Goal: Transaction & Acquisition: Obtain resource

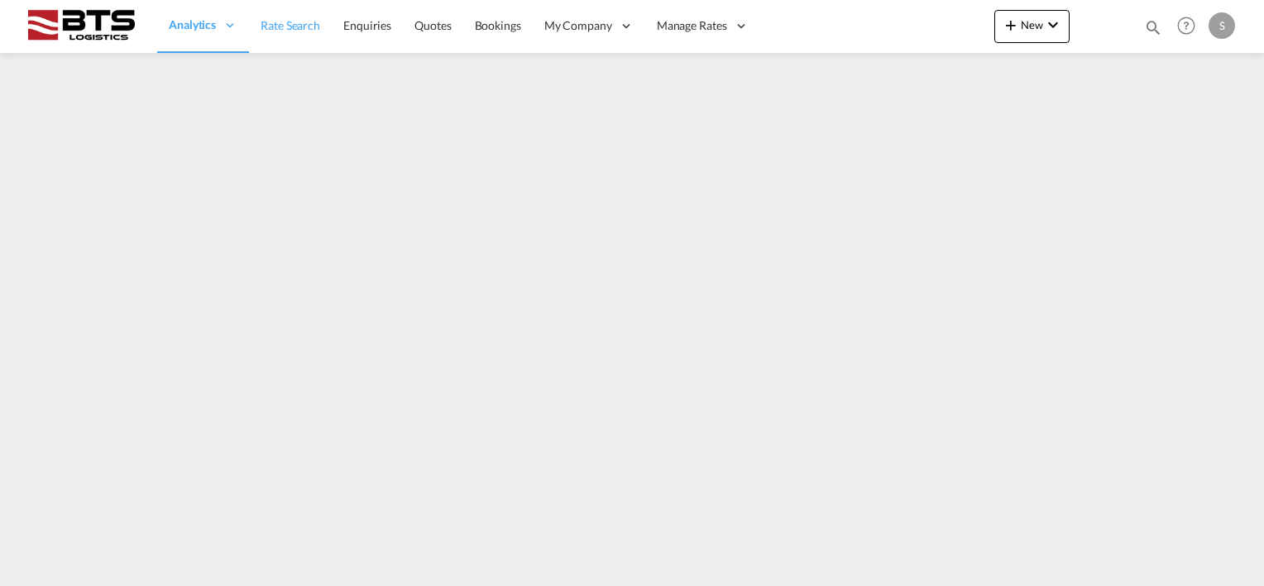
click at [268, 21] on span "Rate Search" at bounding box center [290, 25] width 60 height 14
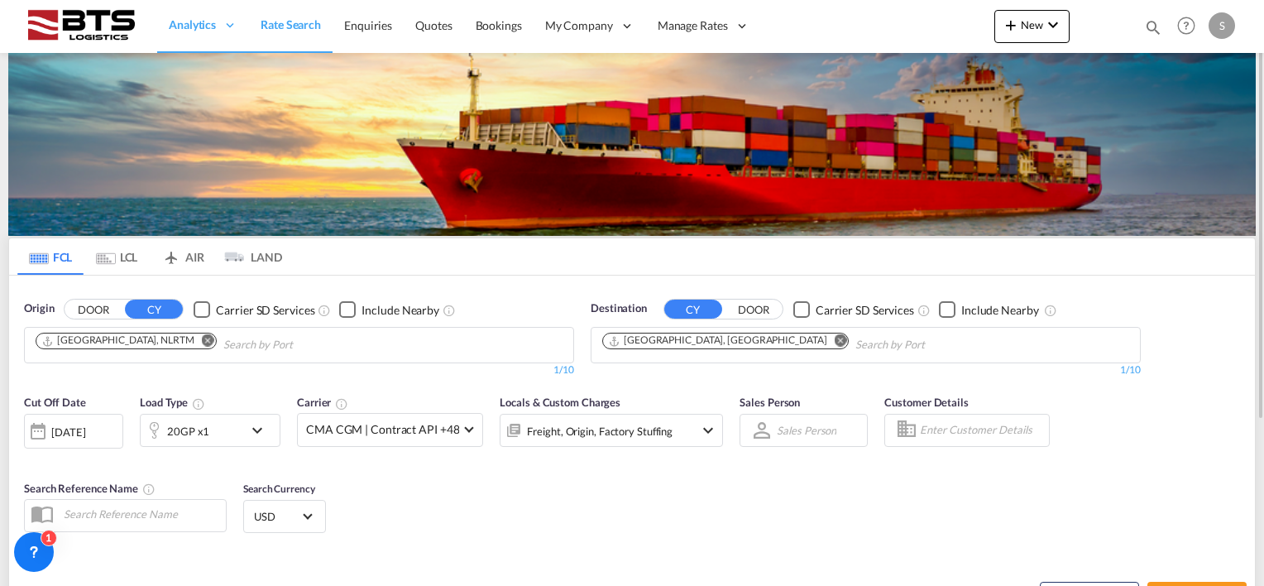
click at [834, 334] on md-icon "Remove" at bounding box center [840, 340] width 12 height 12
click at [665, 346] on body "Analytics Reports Dashboard Rate Search Enquiries Quotes Bookings" at bounding box center [632, 293] width 1264 height 586
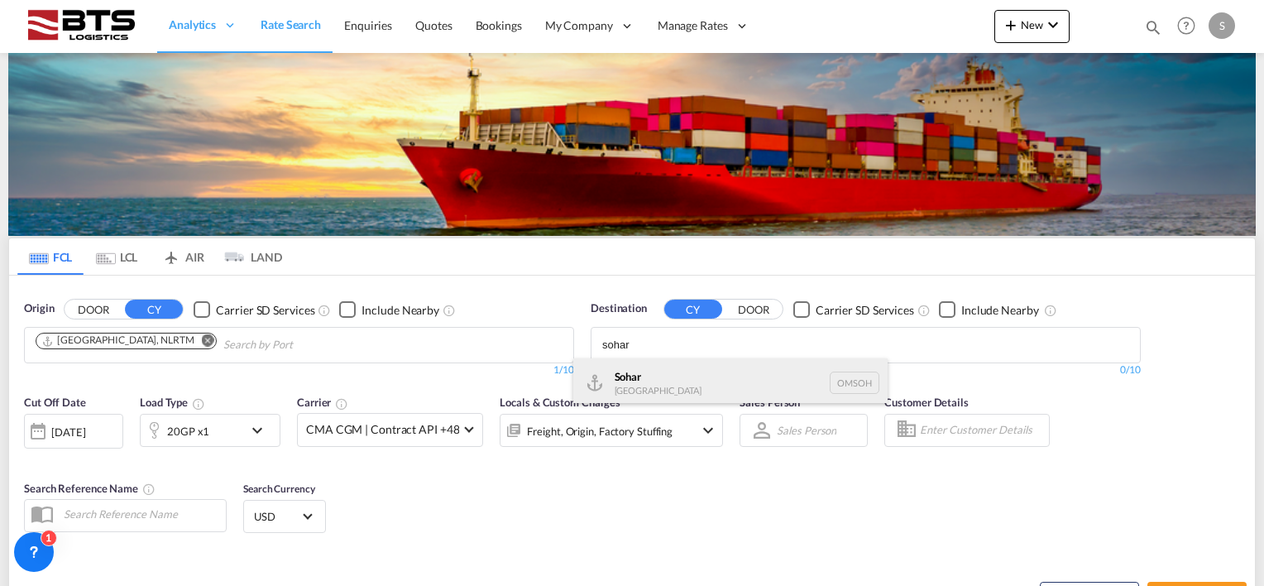
type input "sohar"
click at [650, 374] on div "Sohar [GEOGRAPHIC_DATA] [GEOGRAPHIC_DATA]" at bounding box center [730, 383] width 314 height 50
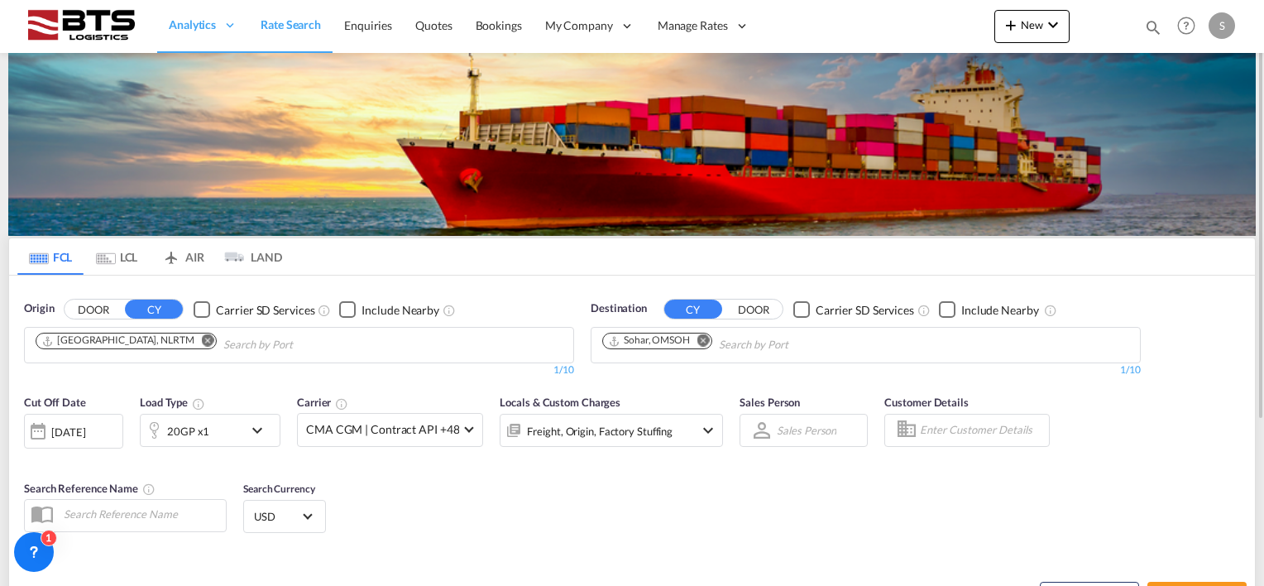
click at [70, 434] on div "[DATE]" at bounding box center [68, 431] width 34 height 15
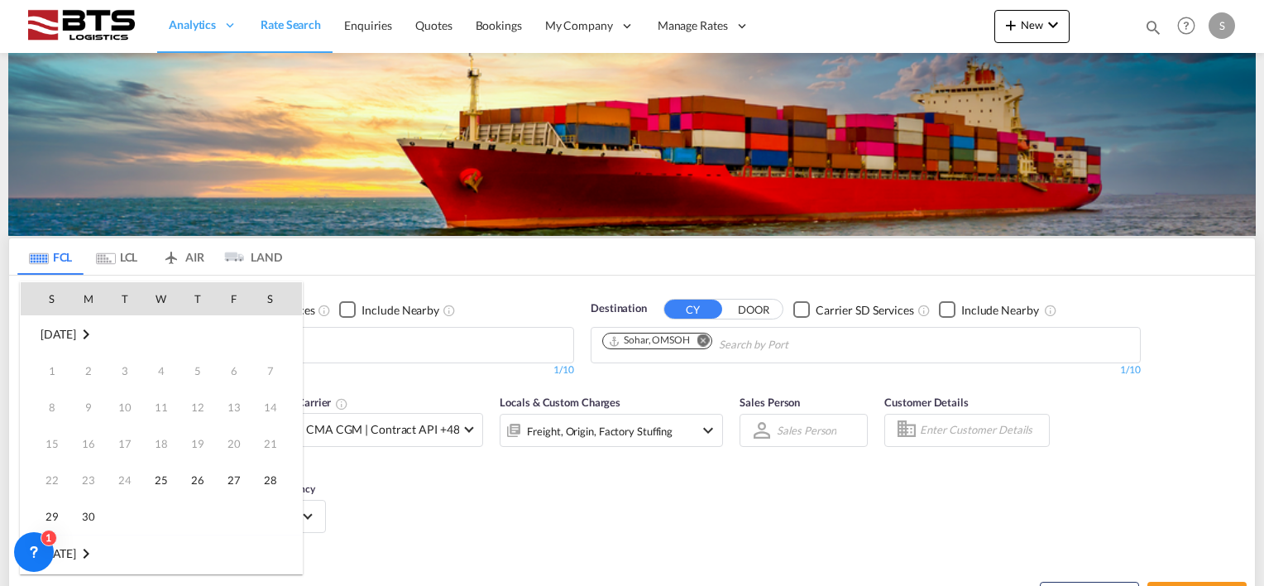
scroll to position [657, 0]
click at [165, 557] on span "1" at bounding box center [161, 553] width 33 height 33
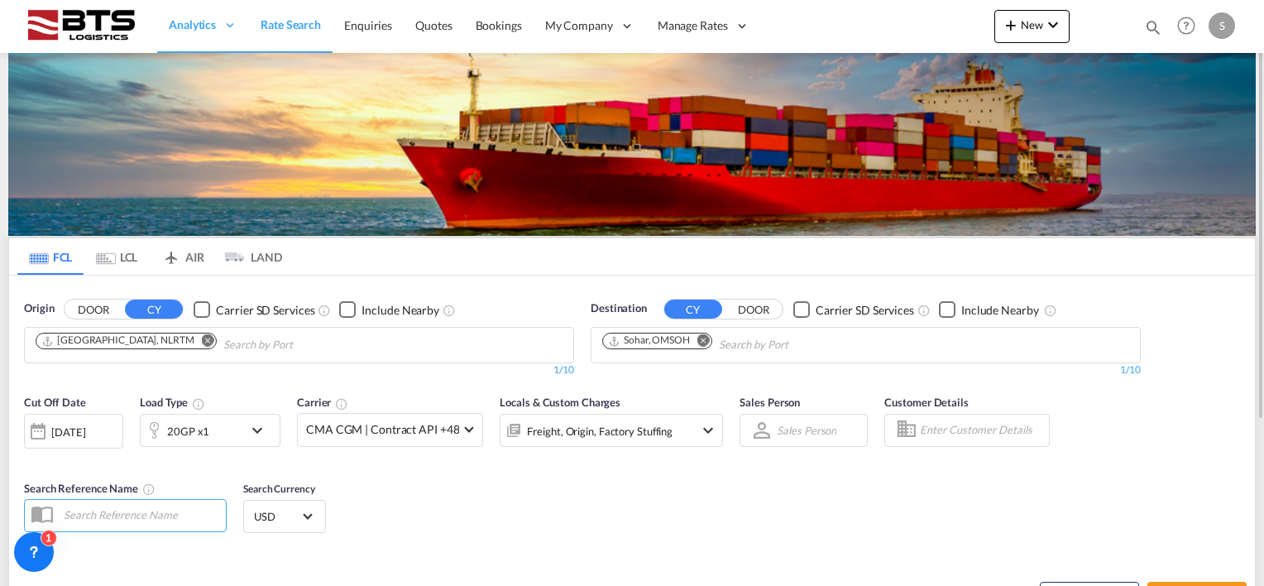
click at [471, 460] on div "Cut Off Date [DATE] [DATE] Load Type 20GP x1 Carrier CMA CGM | Contract API +48…" at bounding box center [373, 428] width 699 height 69
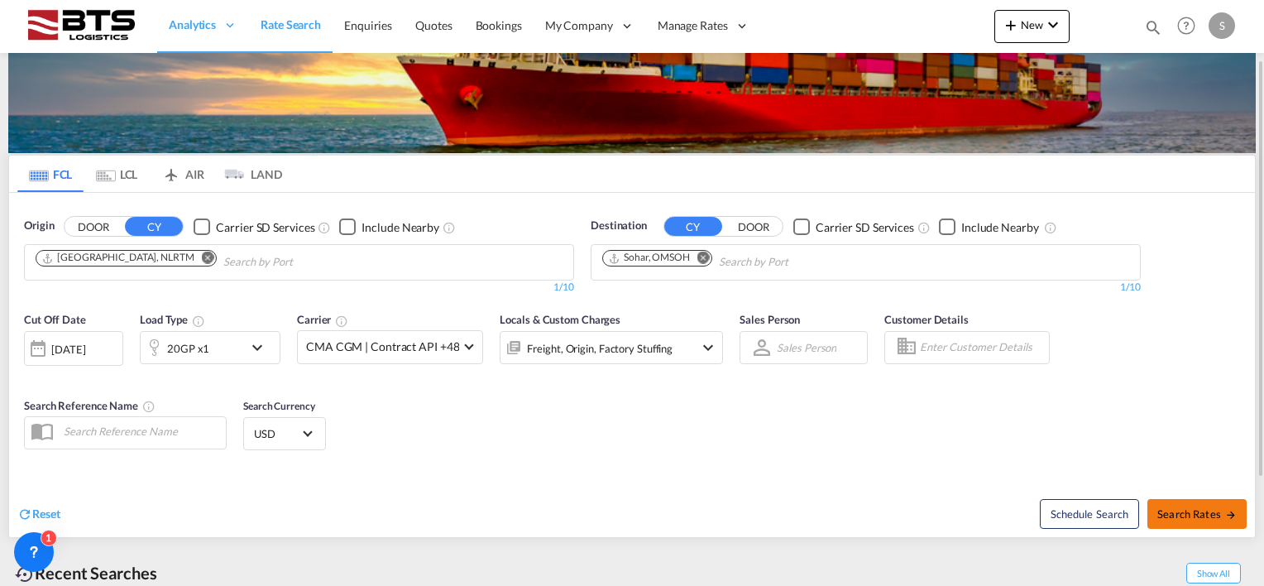
click at [1188, 504] on button "Search Rates" at bounding box center [1196, 514] width 99 height 30
type input "NLRTM to OMSOH / [DATE]"
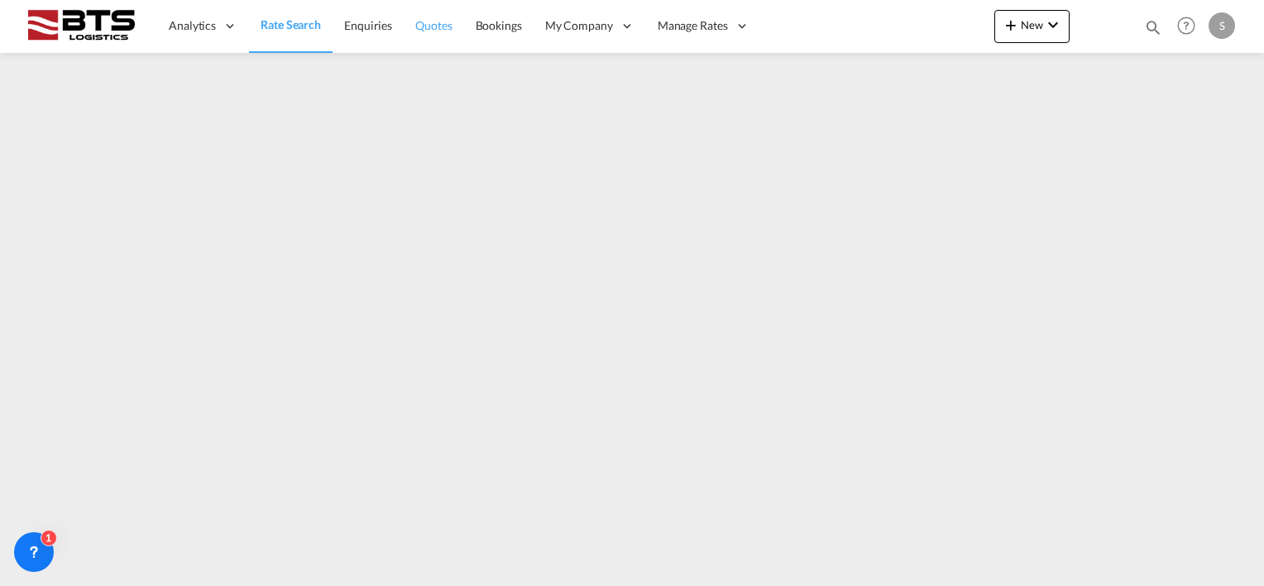
click at [456, 40] on link "Quotes" at bounding box center [434, 26] width 60 height 54
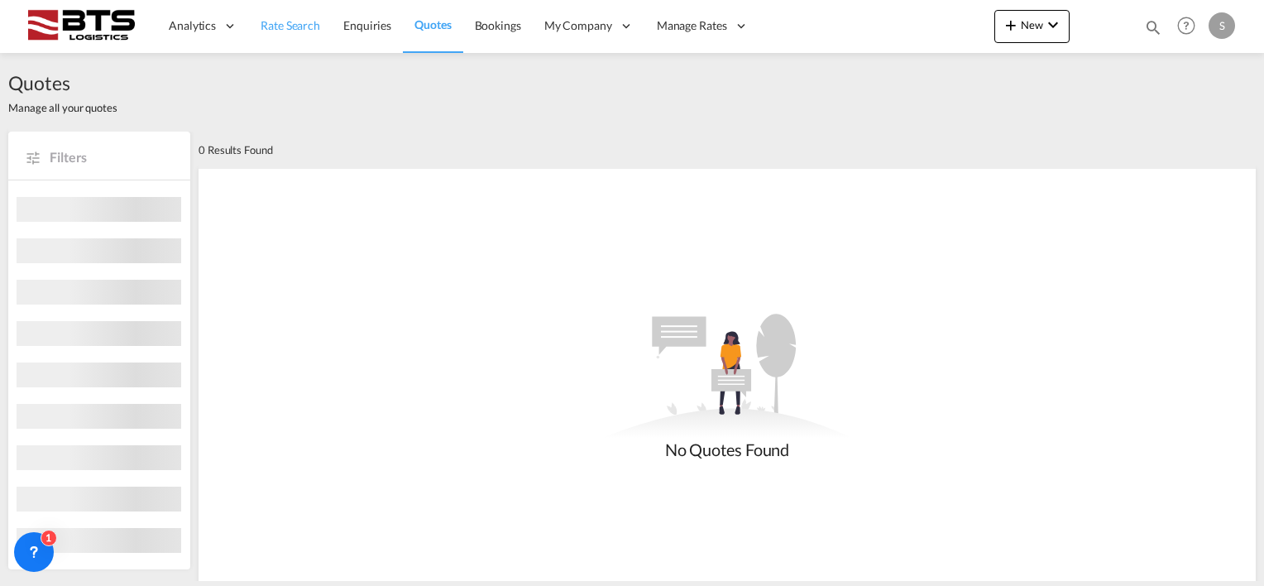
click at [260, 26] on span "Rate Search" at bounding box center [290, 25] width 60 height 14
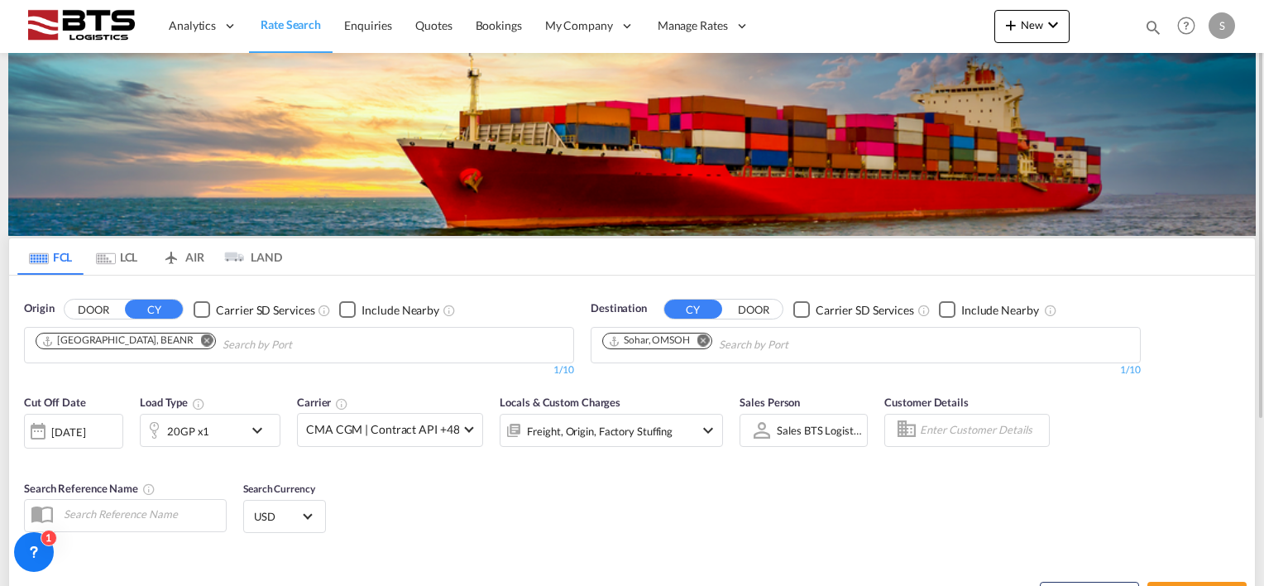
click at [254, 433] on md-icon "icon-chevron-down" at bounding box center [261, 430] width 28 height 20
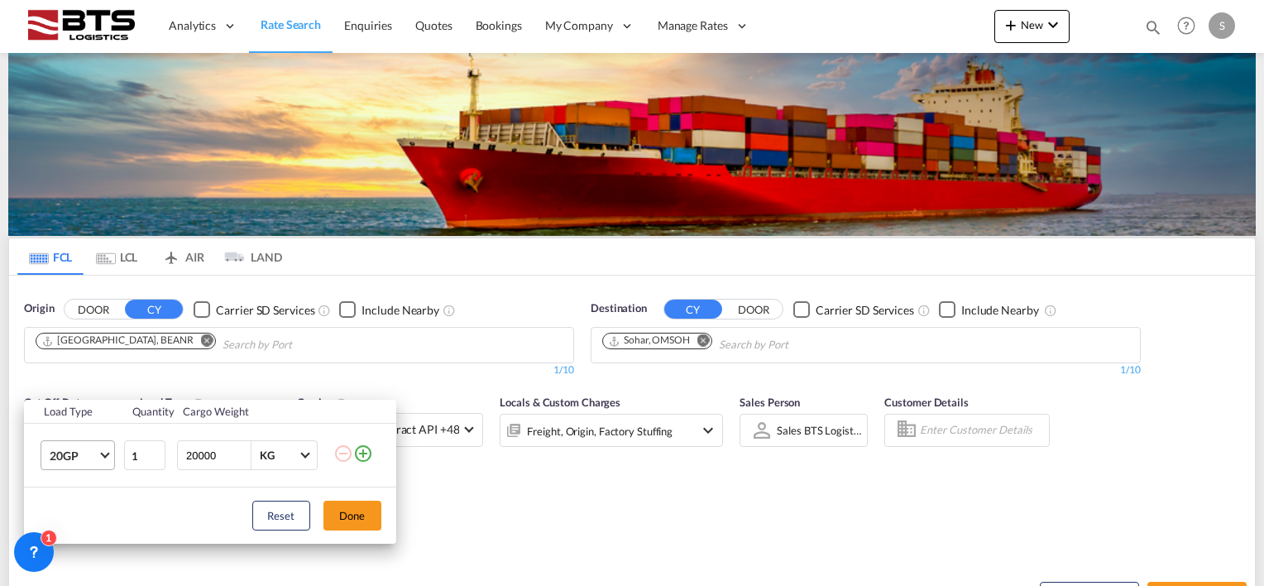
click at [108, 450] on md-select-value "20GP" at bounding box center [81, 455] width 66 height 28
click at [89, 462] on md-option "40HC" at bounding box center [92, 466] width 112 height 40
click at [351, 516] on button "Done" at bounding box center [352, 515] width 58 height 30
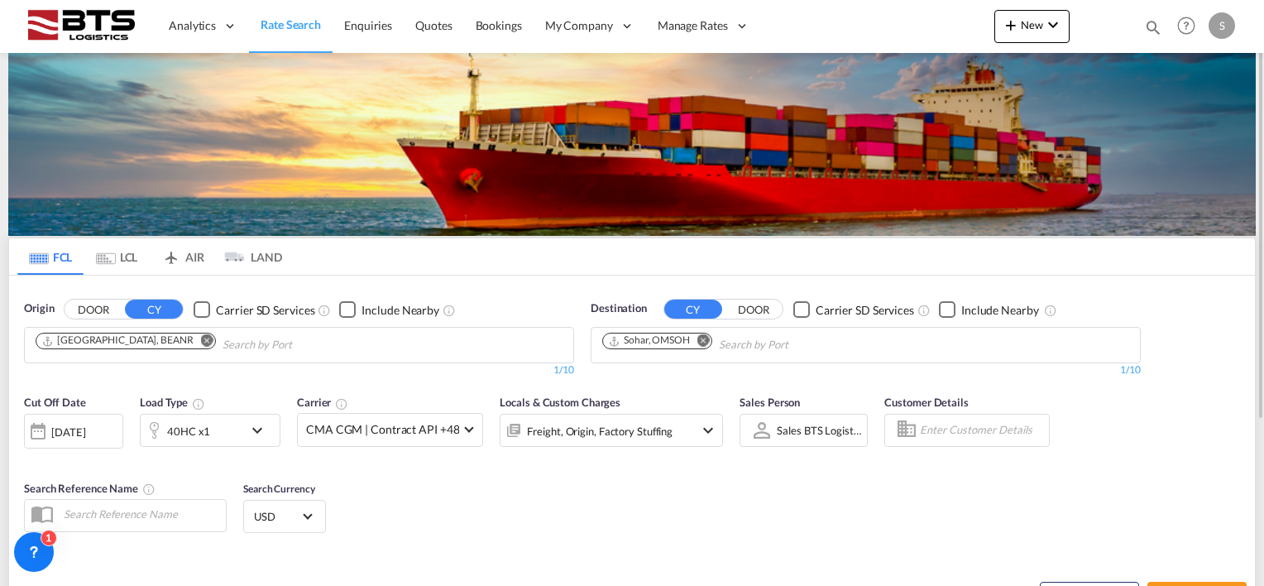
drag, startPoint x: 541, startPoint y: 485, endPoint x: 614, endPoint y: 483, distance: 73.6
click at [543, 484] on div "Cut Off Date [DATE] [DATE] Load Type 40HC x1 Carrier CMA CGM | Contract API +48…" at bounding box center [631, 465] width 1245 height 161
click at [58, 424] on div "[DATE]" at bounding box center [68, 431] width 34 height 15
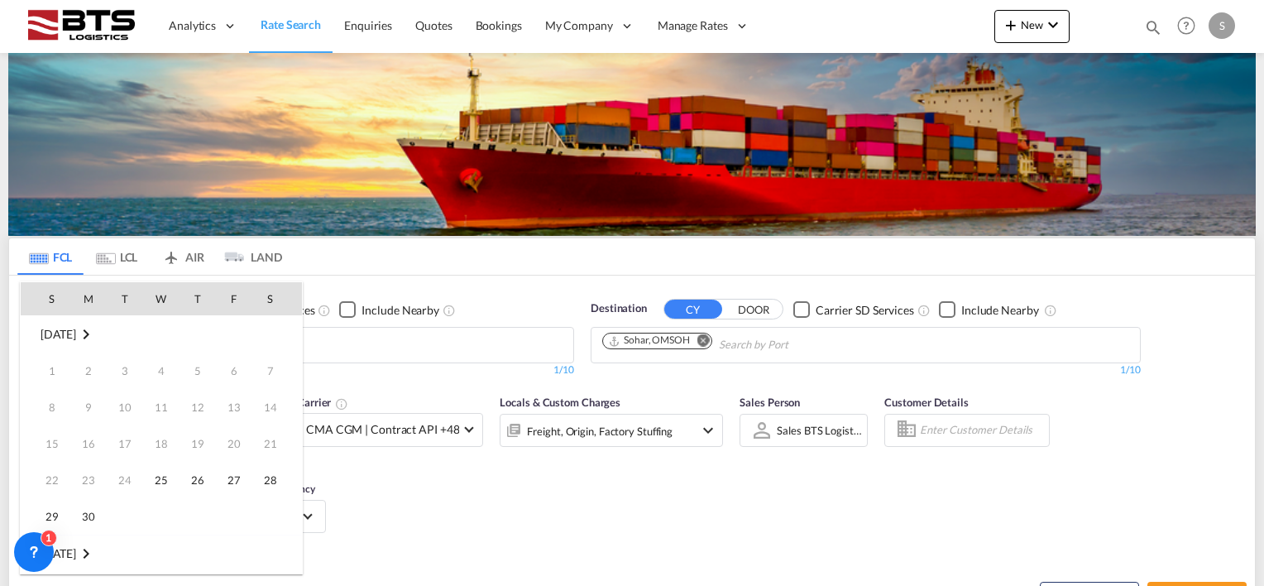
scroll to position [657, 0]
click at [169, 552] on span "1" at bounding box center [161, 553] width 33 height 33
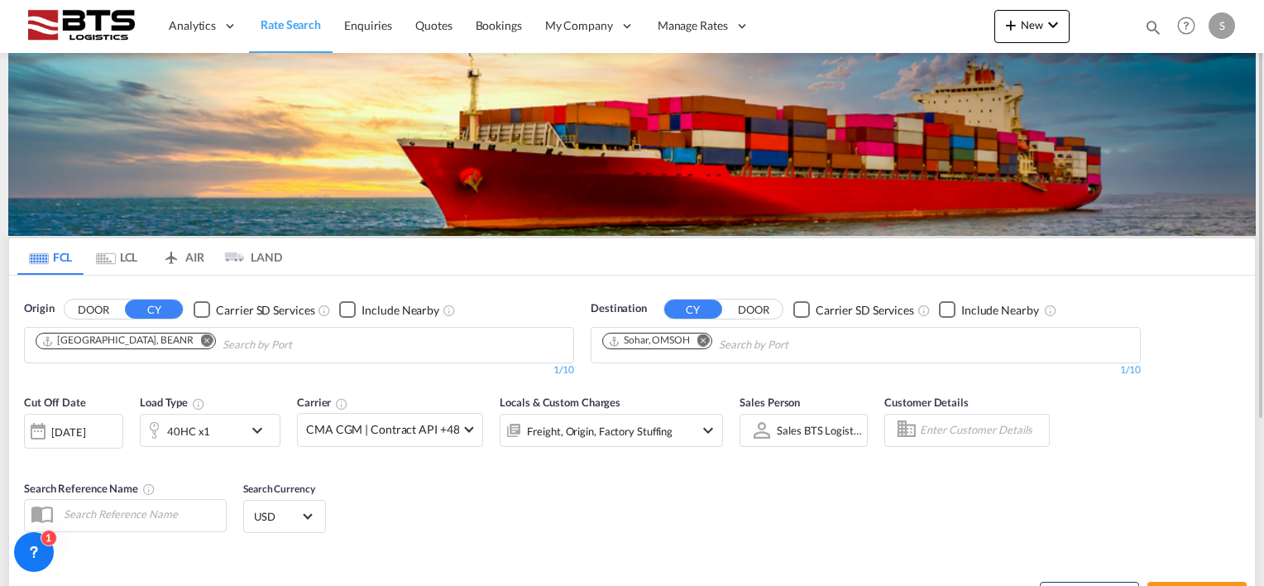
click at [400, 480] on div "Cut Off Date [DATE] [DATE] Load Type 40HC x1 Carrier CMA CGM | Contract API +48…" at bounding box center [631, 465] width 1245 height 161
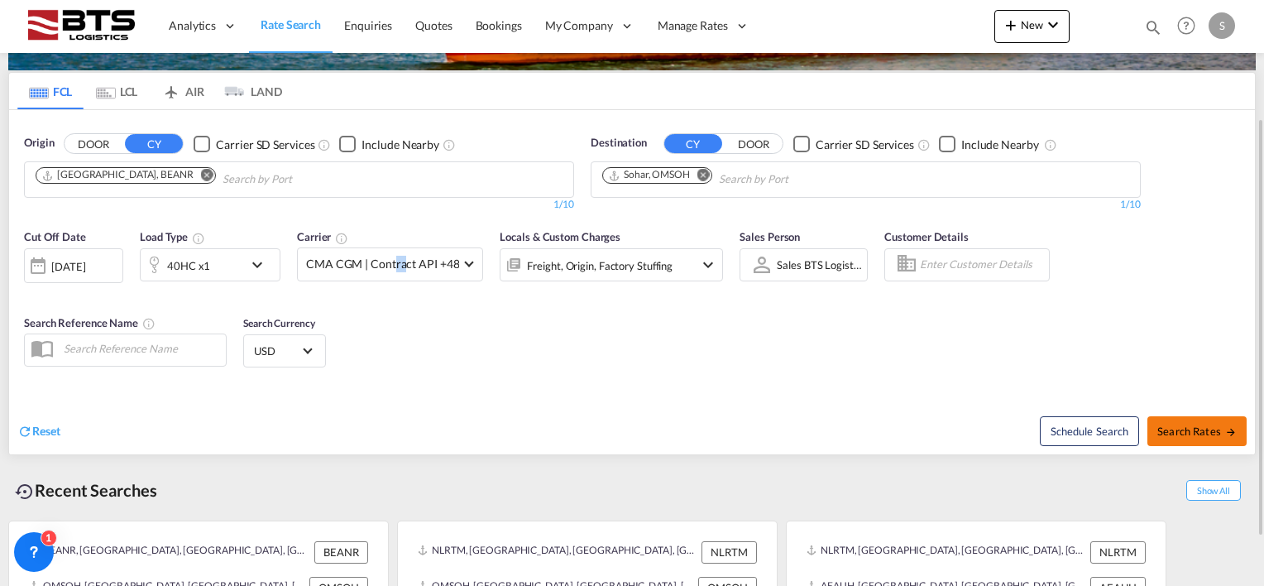
click at [1171, 424] on span "Search Rates" at bounding box center [1196, 430] width 79 height 13
type input "BEANR to OMSOH / [DATE]"
